Goal: Task Accomplishment & Management: Manage account settings

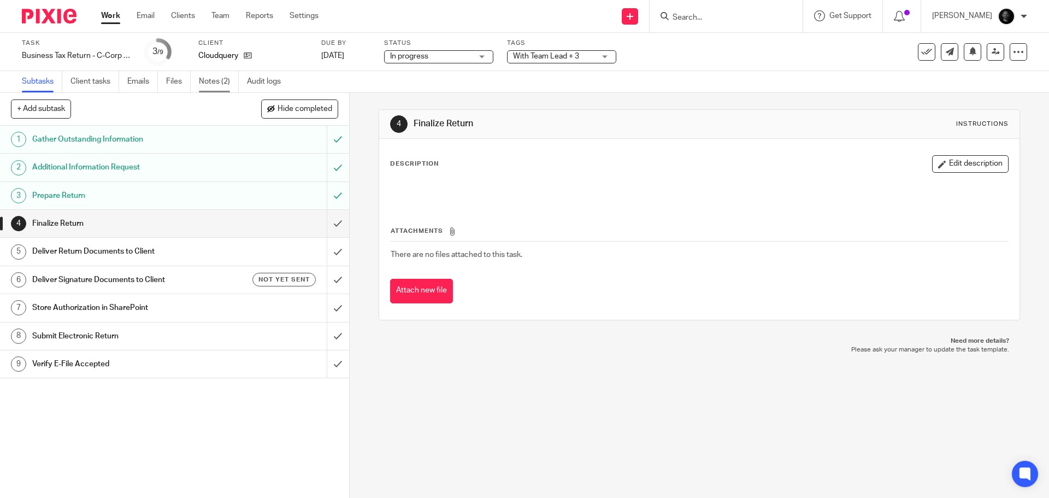
click at [212, 80] on link "Notes (2)" at bounding box center [219, 81] width 40 height 21
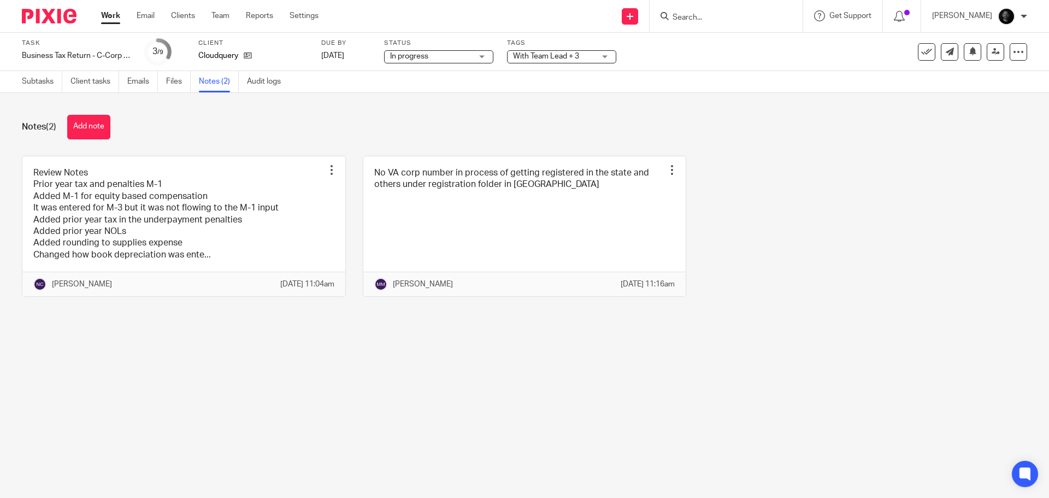
click at [218, 220] on link at bounding box center [183, 226] width 323 height 140
